Goal: Navigation & Orientation: Find specific page/section

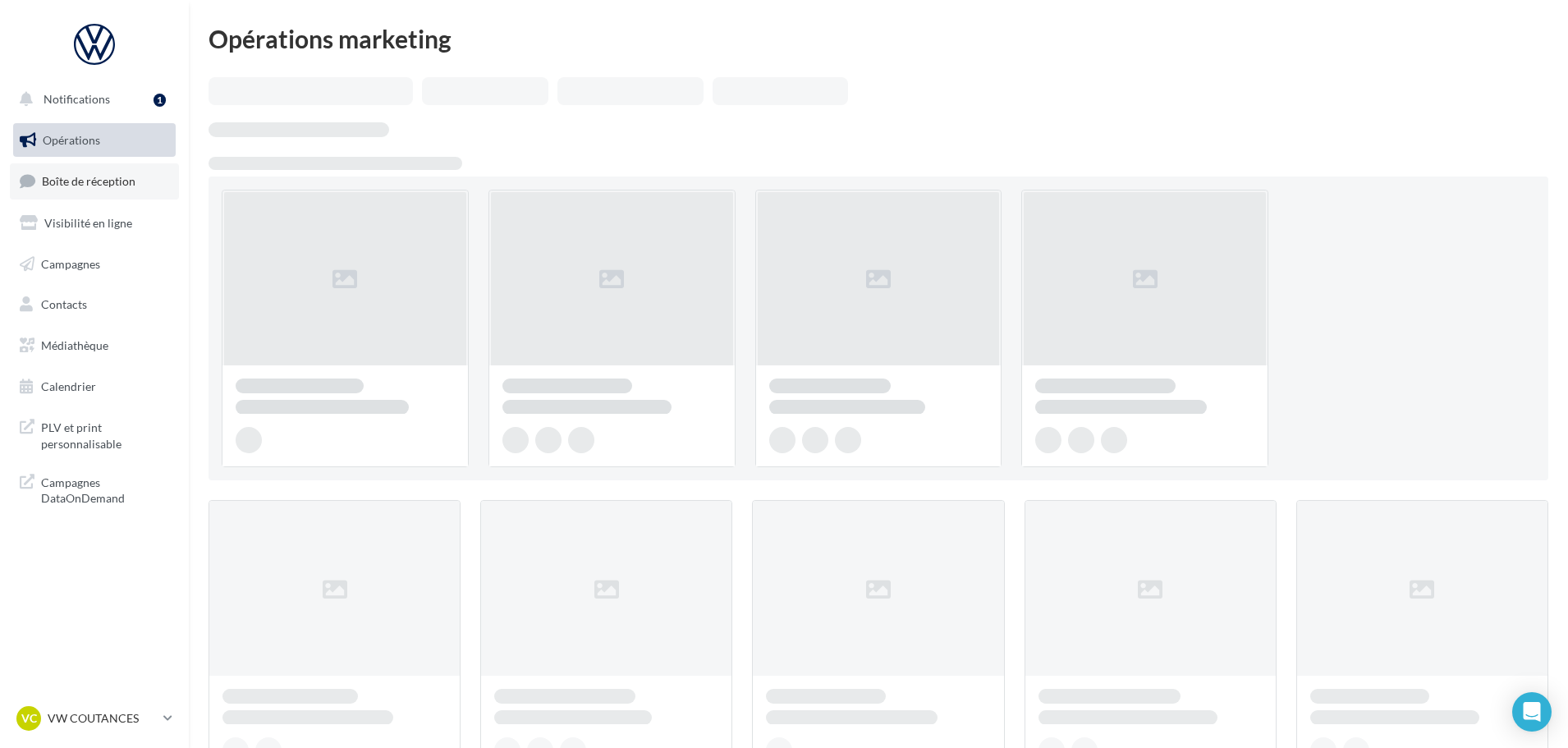
click at [106, 187] on span "Boîte de réception" at bounding box center [88, 181] width 94 height 14
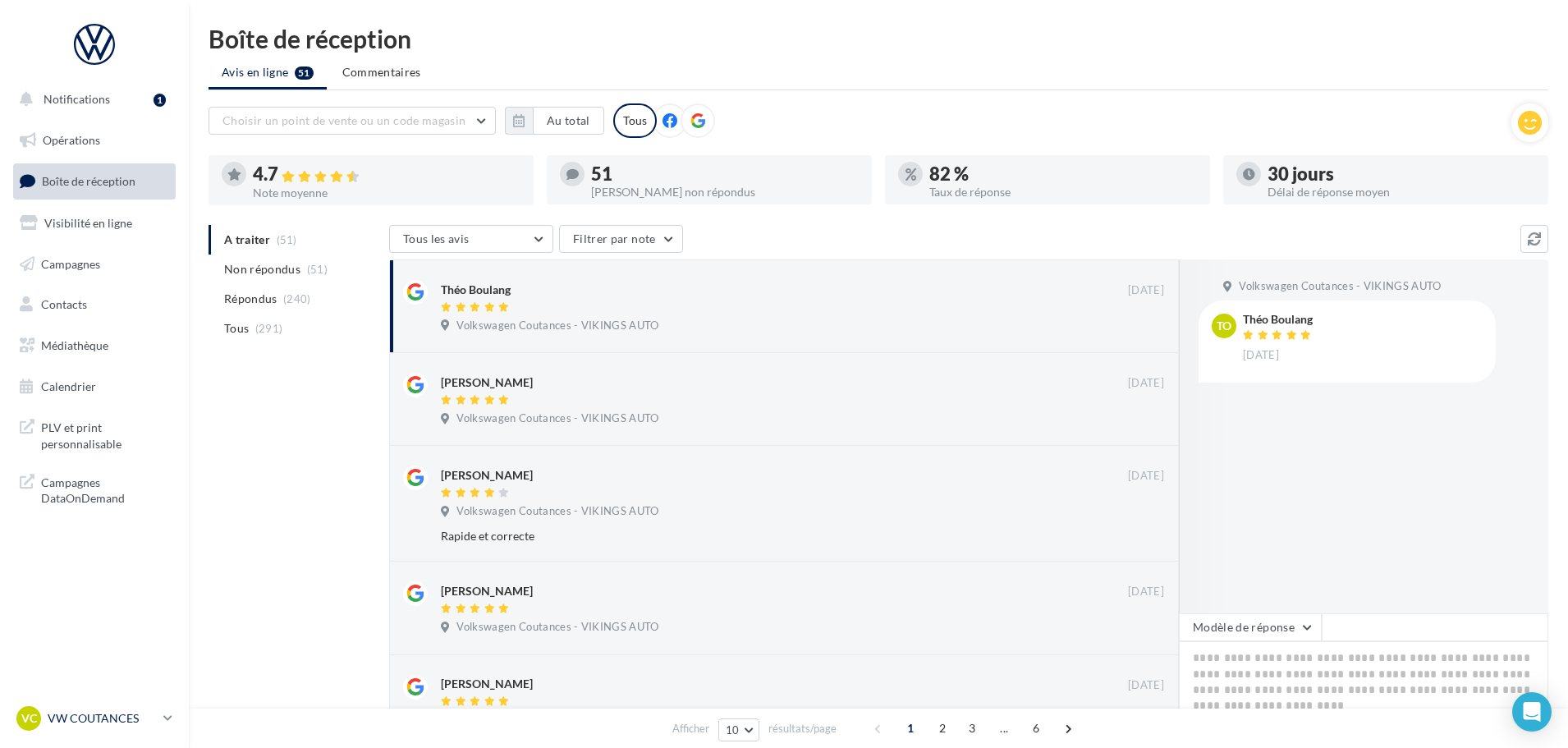
click at [124, 717] on p "VW COUTANCES" at bounding box center [101, 718] width 109 height 16
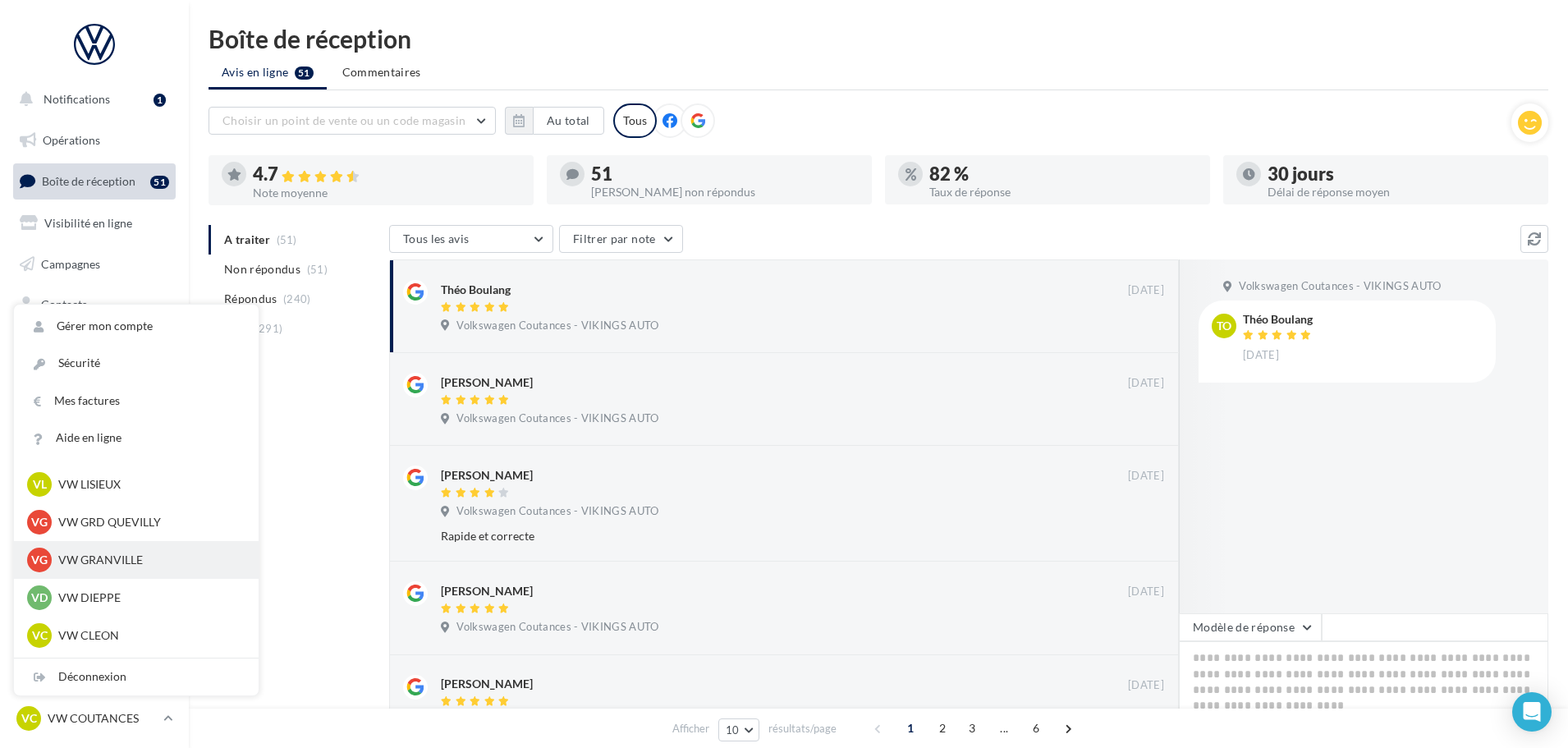
scroll to position [410, 0]
click at [103, 561] on p "VW DIEPPE" at bounding box center [149, 568] width 180 height 16
